Goal: Information Seeking & Learning: Understand process/instructions

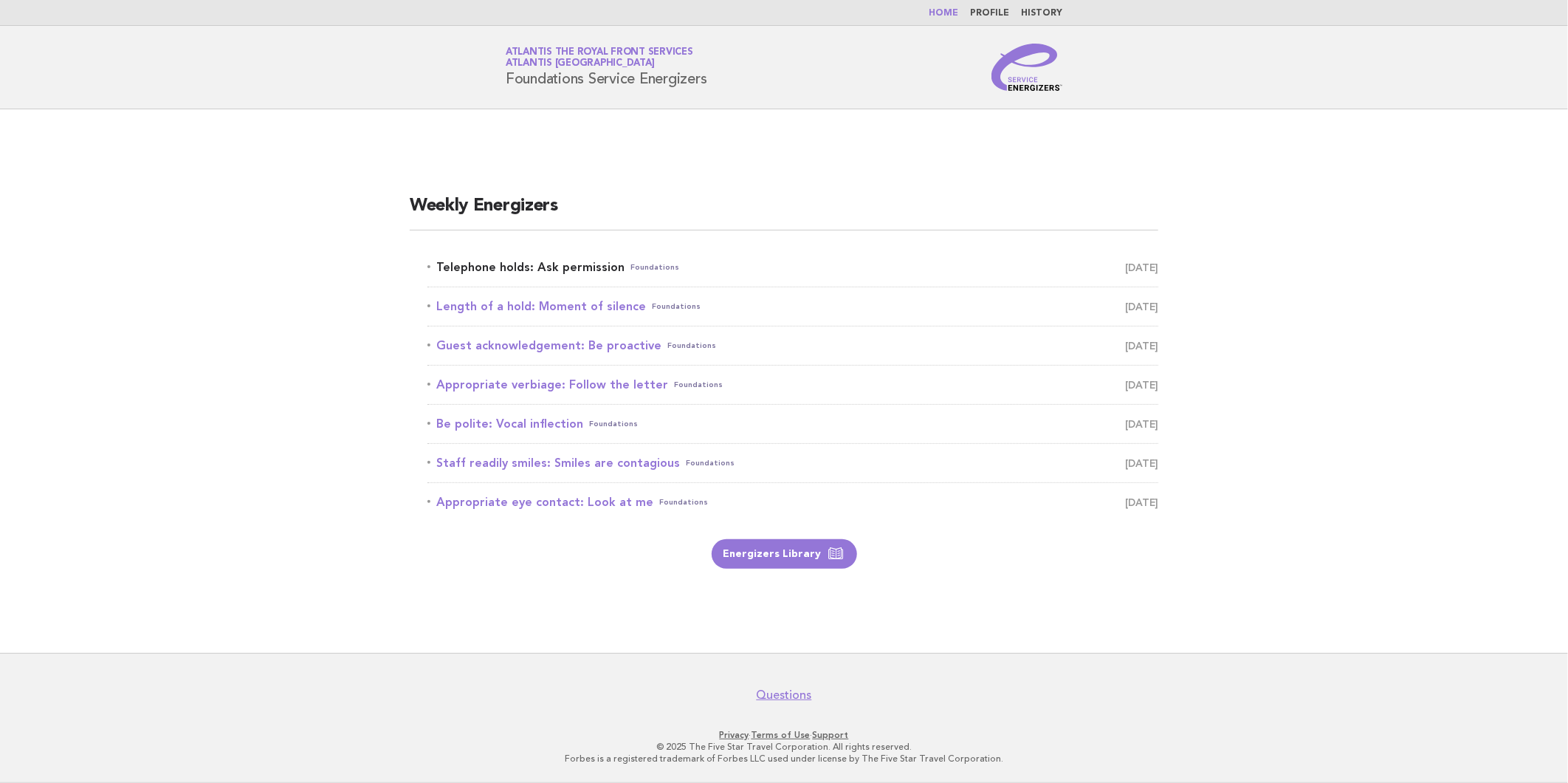
click at [562, 263] on link "Telephone holds: Ask permission Foundations [DATE]" at bounding box center [793, 268] width 731 height 21
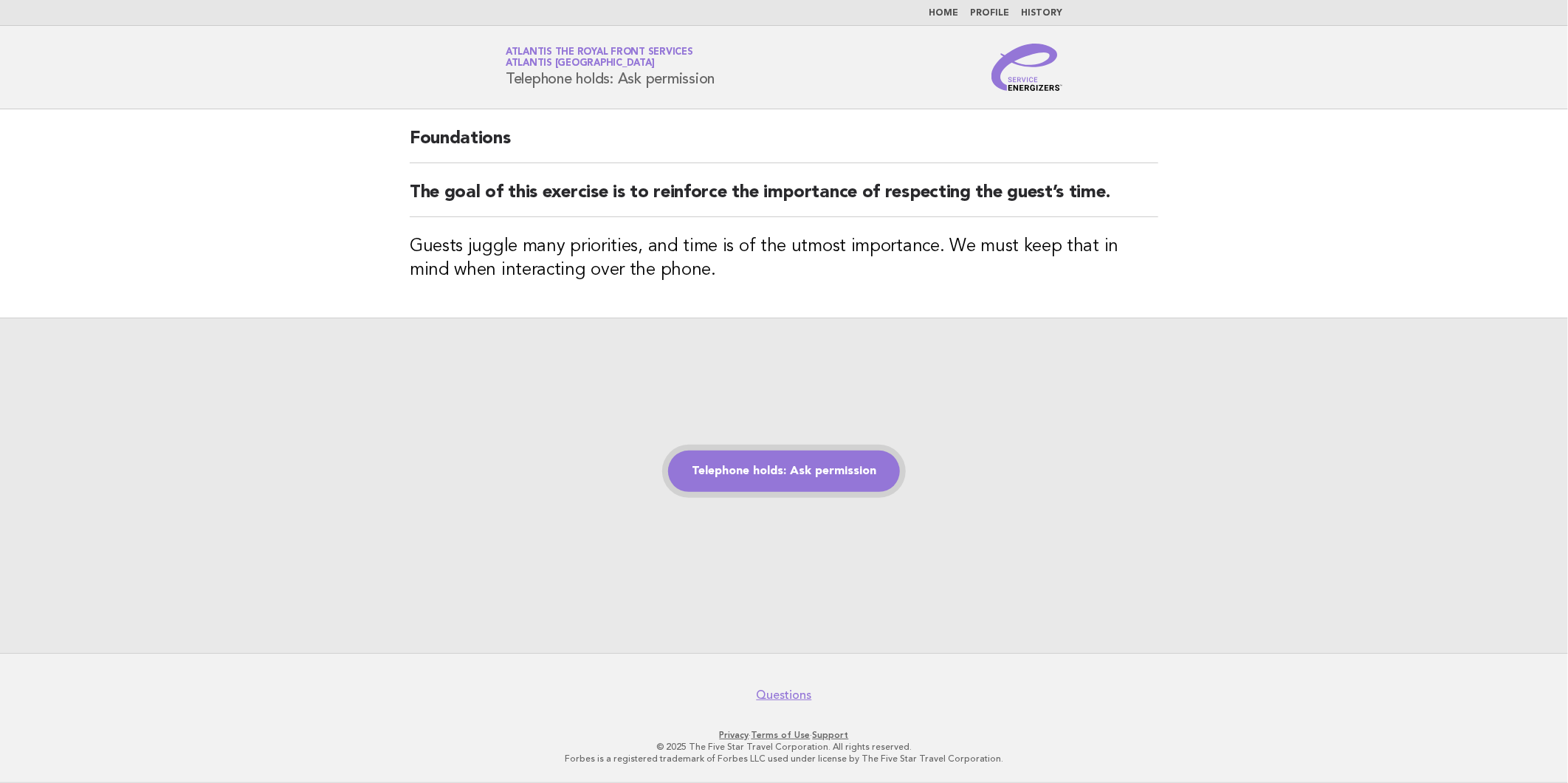
click at [808, 477] on link "Telephone holds: Ask permission" at bounding box center [784, 471] width 232 height 41
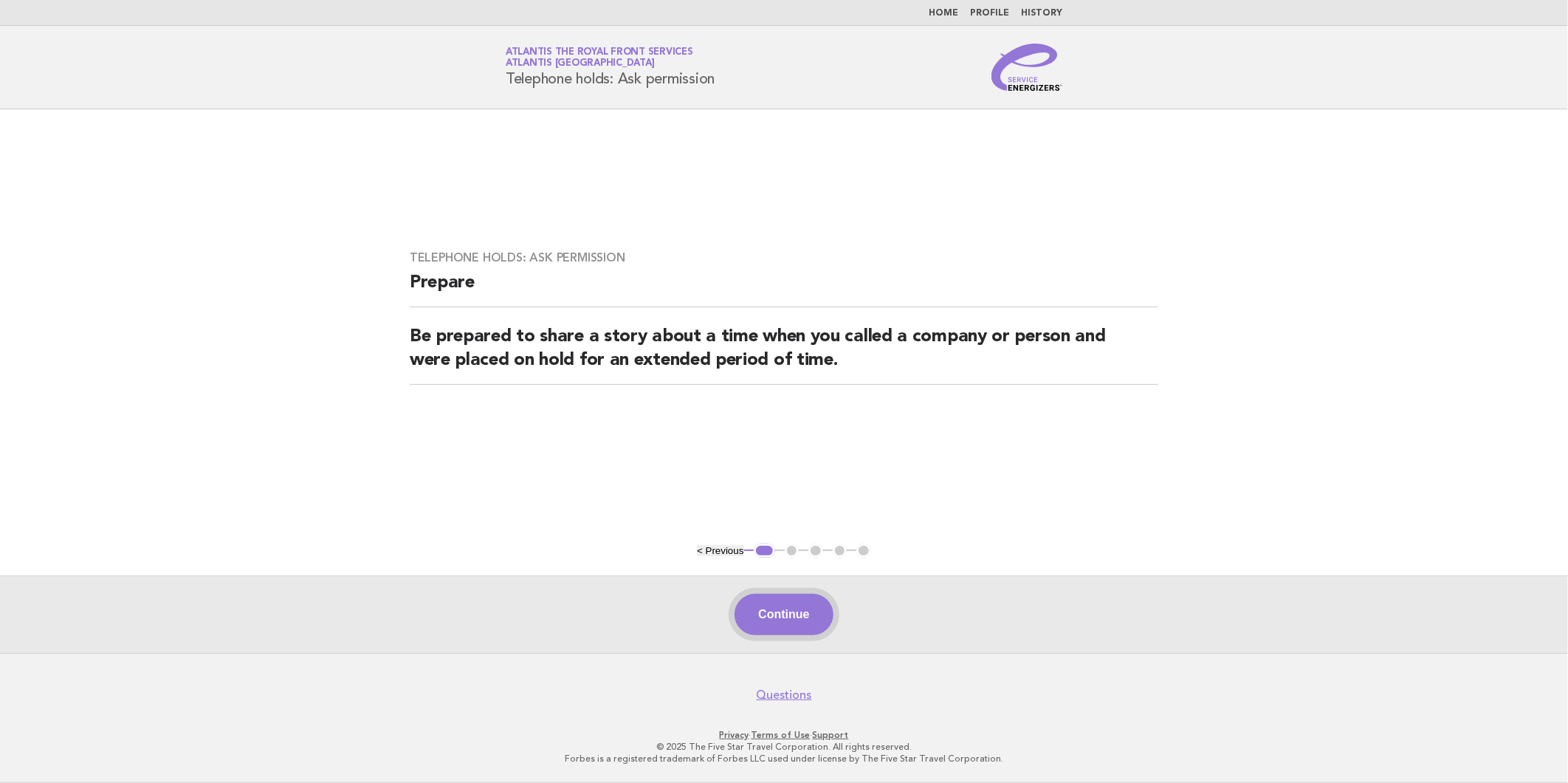
click at [801, 608] on button "Continue" at bounding box center [784, 614] width 98 height 41
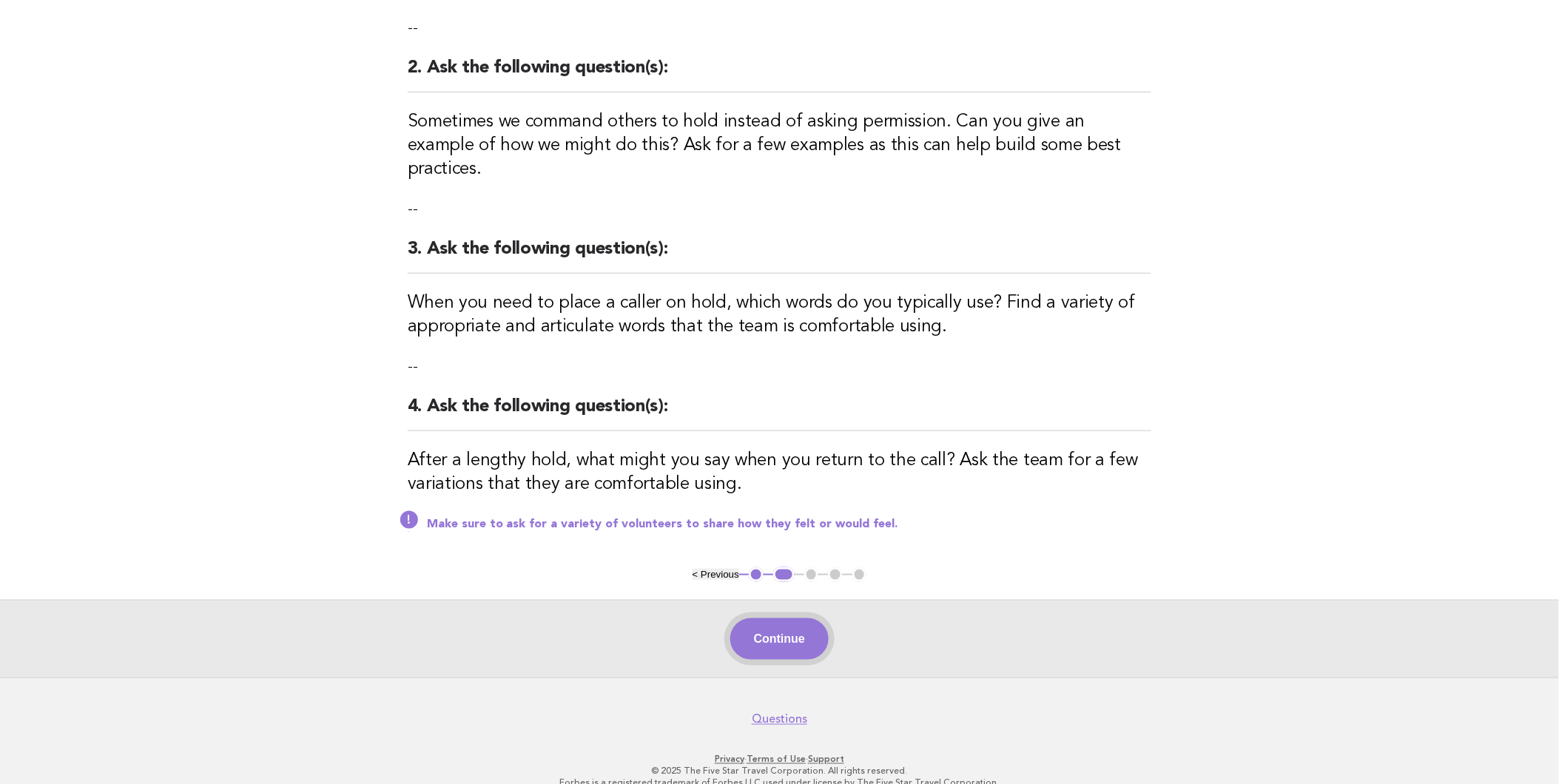
click at [788, 619] on button "Continue" at bounding box center [780, 639] width 98 height 41
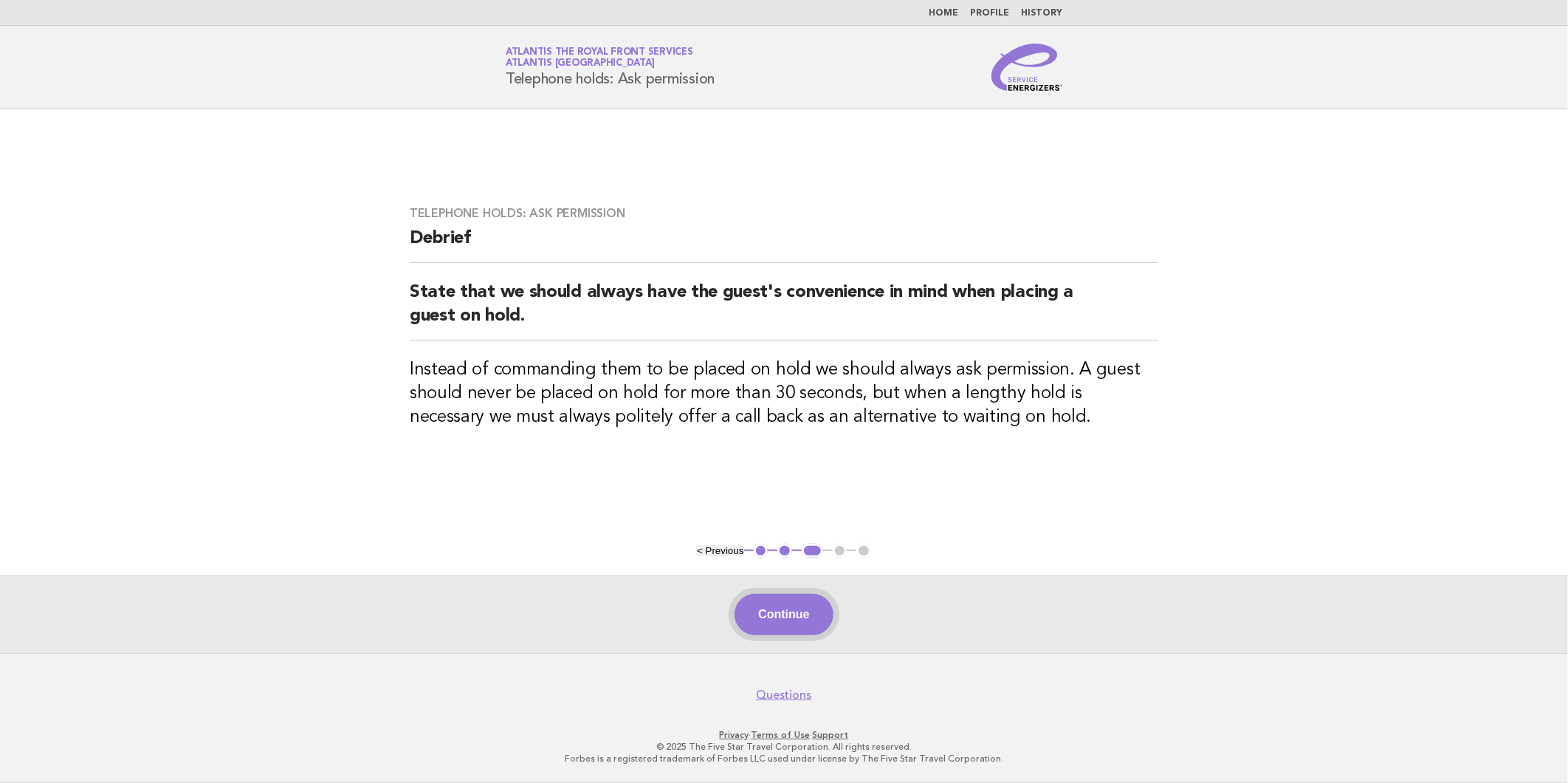
click at [797, 609] on button "Continue" at bounding box center [784, 614] width 98 height 41
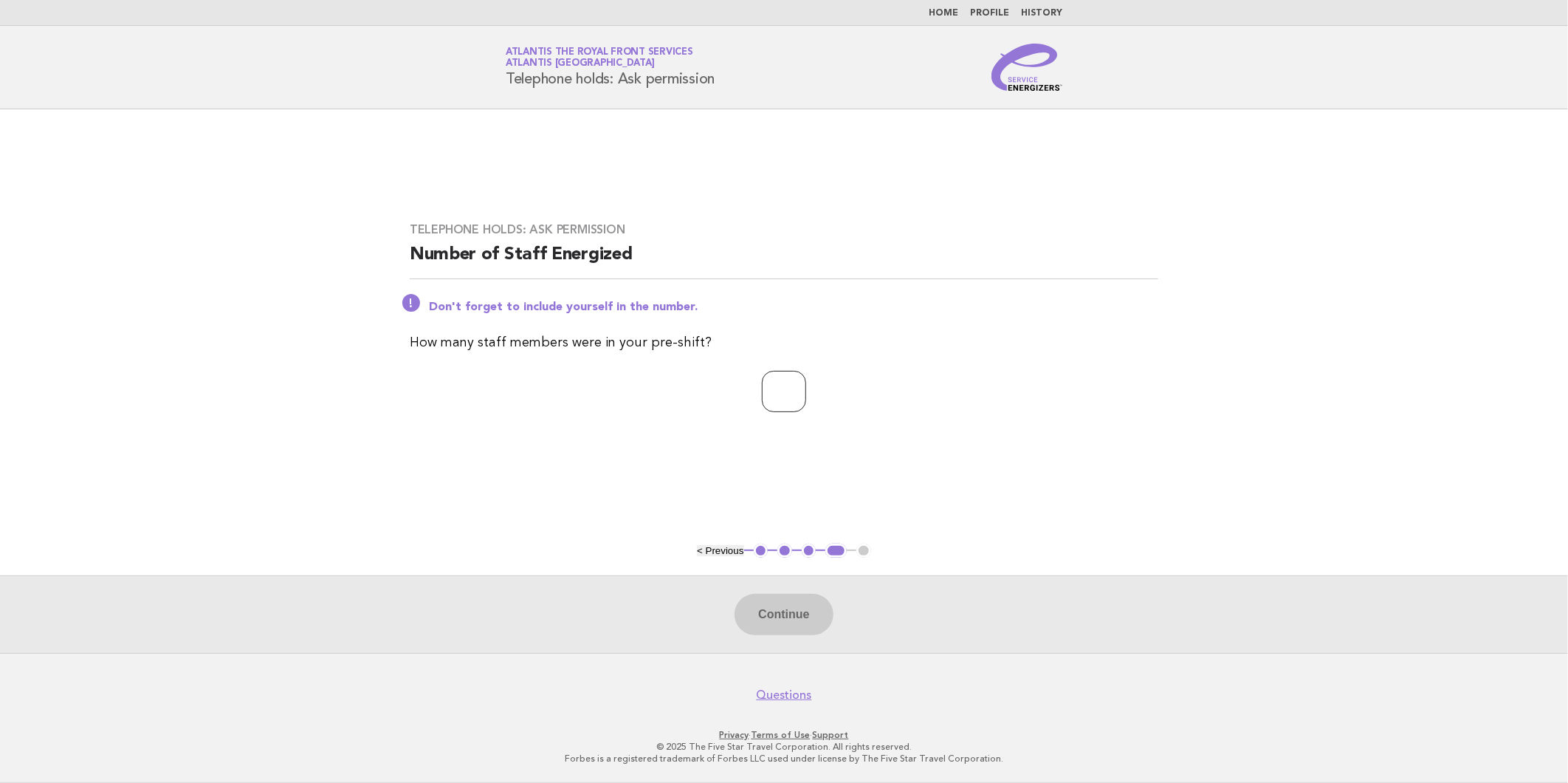
click at [761, 387] on input "number" at bounding box center [784, 391] width 44 height 41
type input "*"
drag, startPoint x: 784, startPoint y: 593, endPoint x: 790, endPoint y: 601, distance: 10.0
click at [784, 593] on div "Continue" at bounding box center [784, 614] width 1568 height 78
click at [793, 602] on button "Continue" at bounding box center [784, 614] width 98 height 41
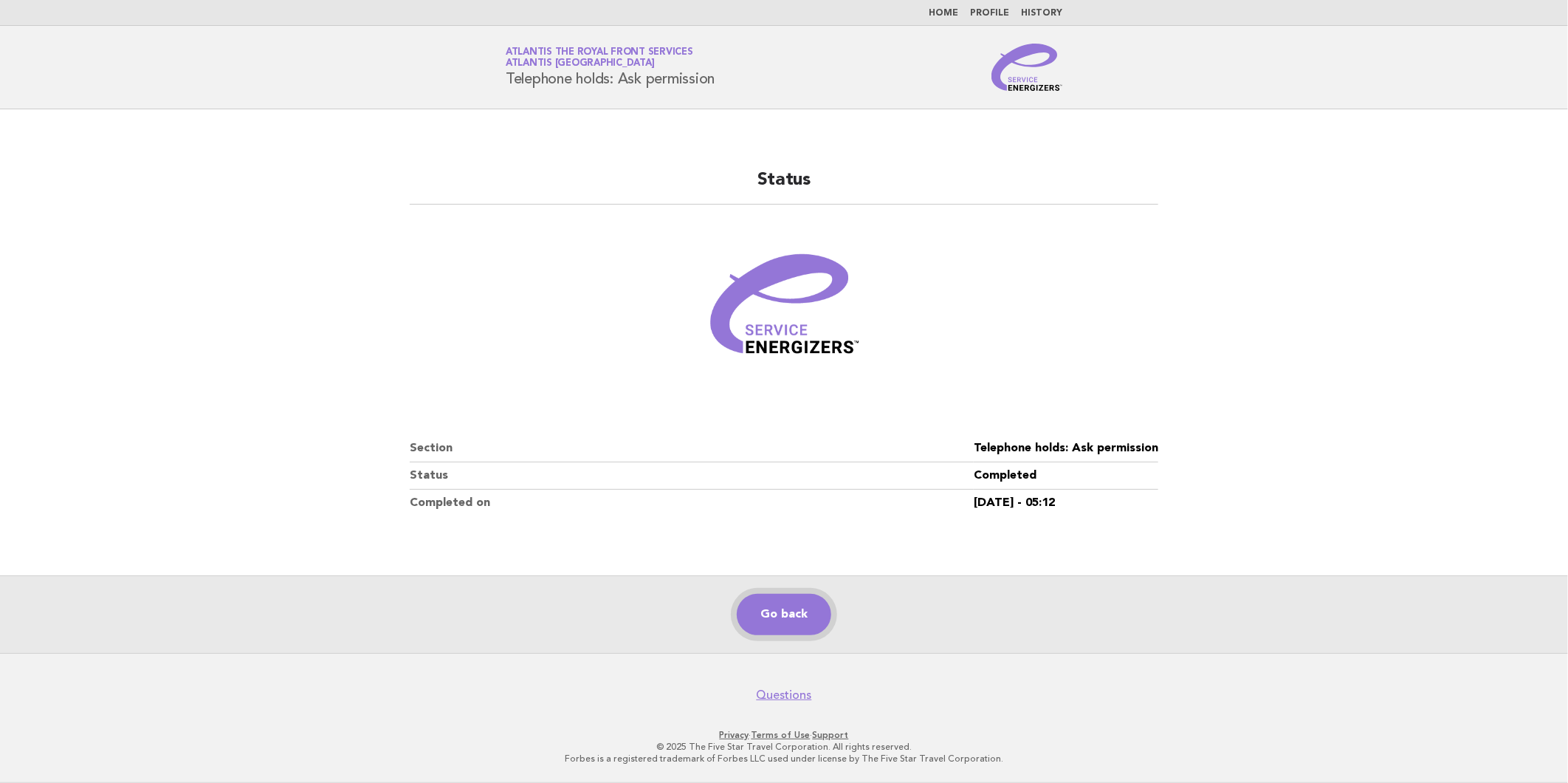
click at [777, 615] on link "Go back" at bounding box center [784, 614] width 95 height 41
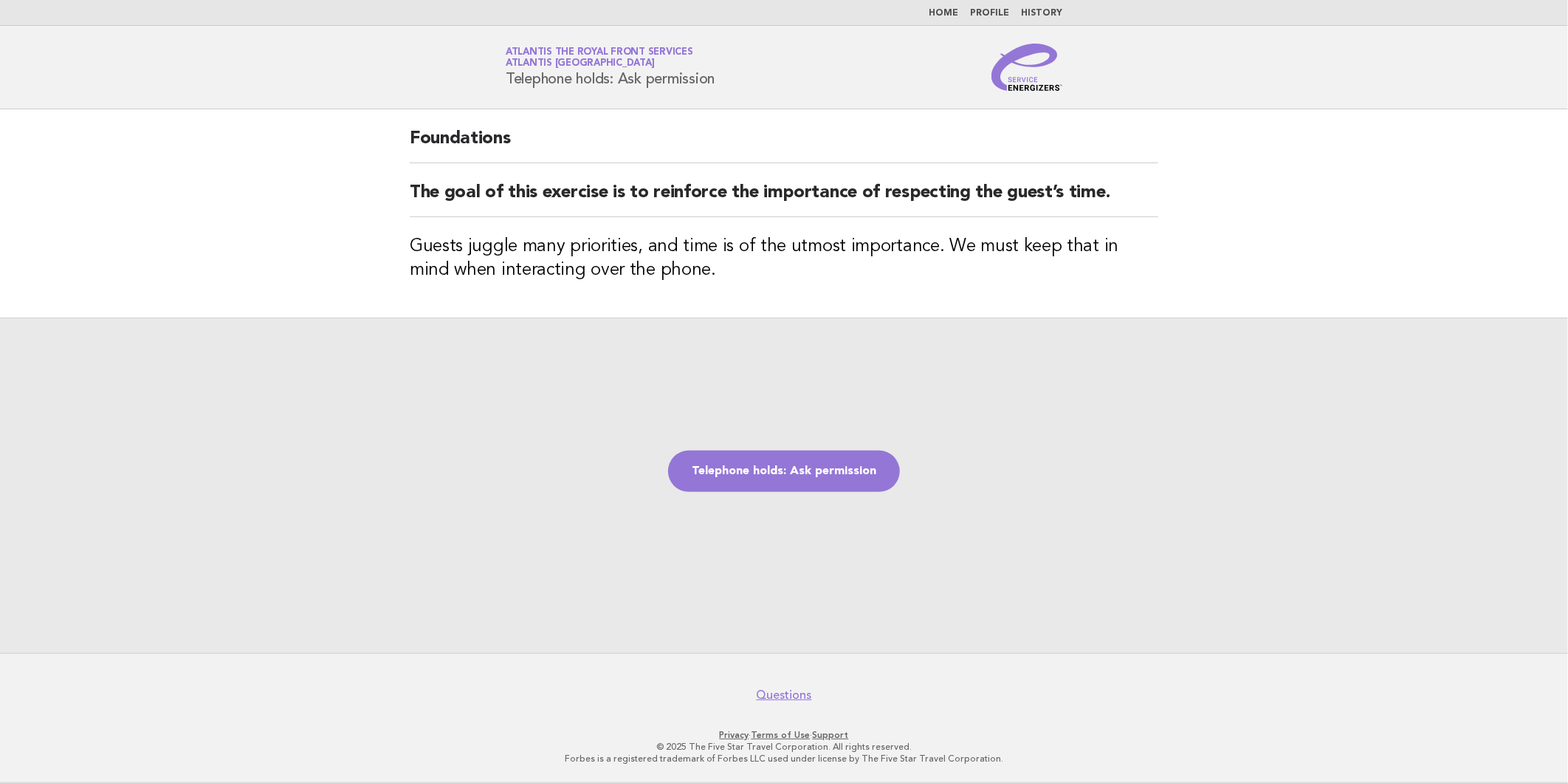
click at [958, 11] on link "Home" at bounding box center [943, 12] width 30 height 9
